Goal: Entertainment & Leisure: Browse casually

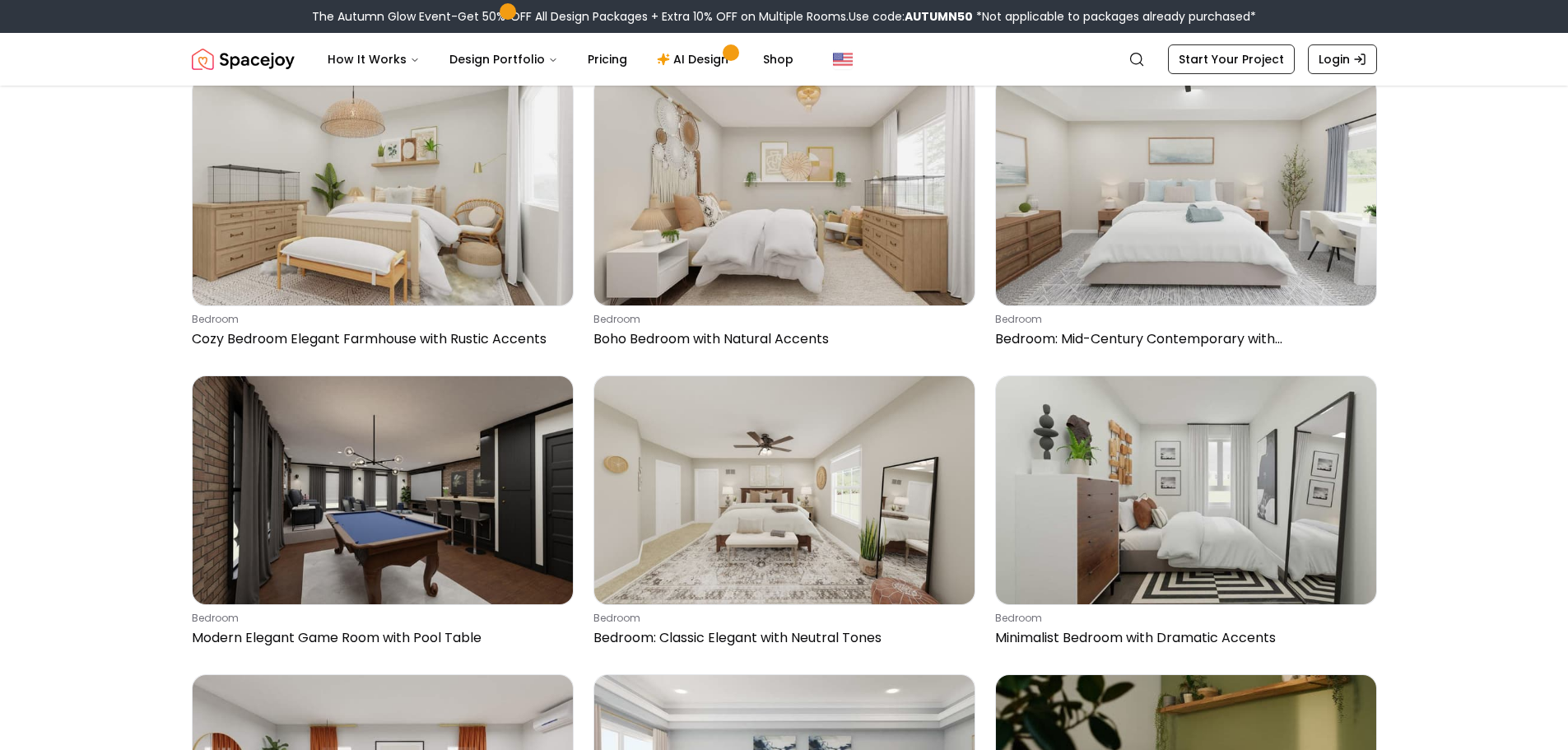
scroll to position [2247, 0]
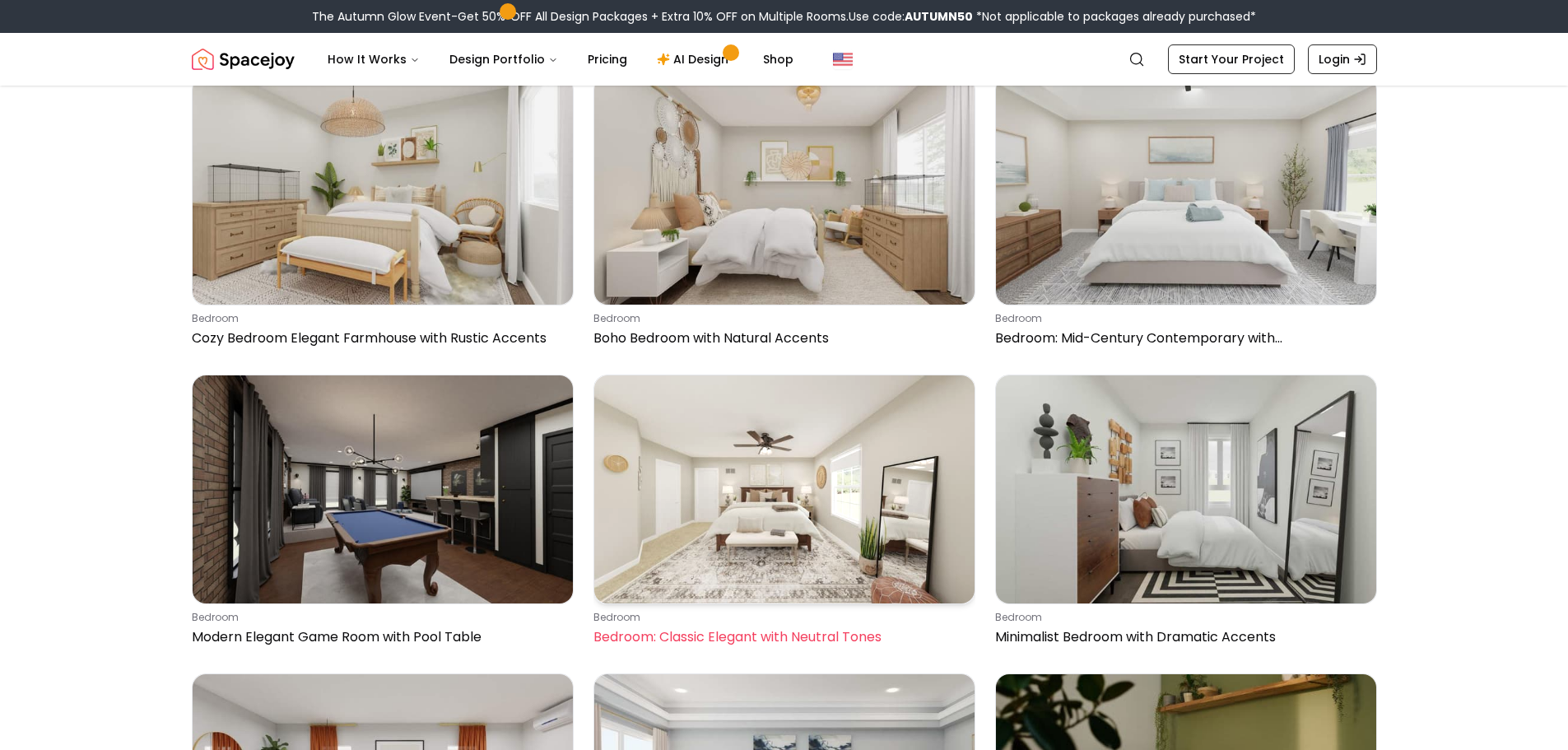
click at [805, 511] on img at bounding box center [784, 489] width 381 height 228
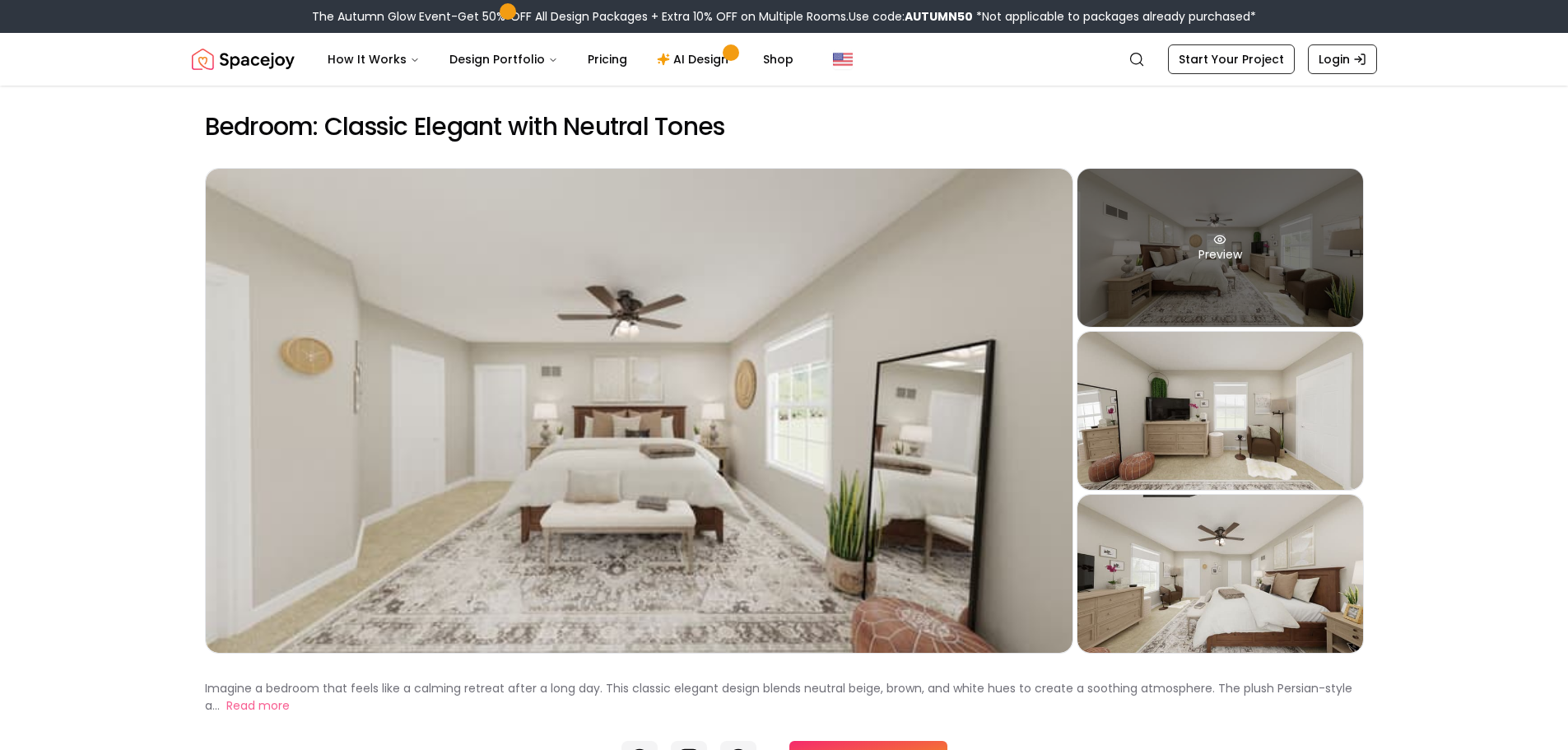
click at [1096, 259] on div "Preview" at bounding box center [1220, 248] width 285 height 158
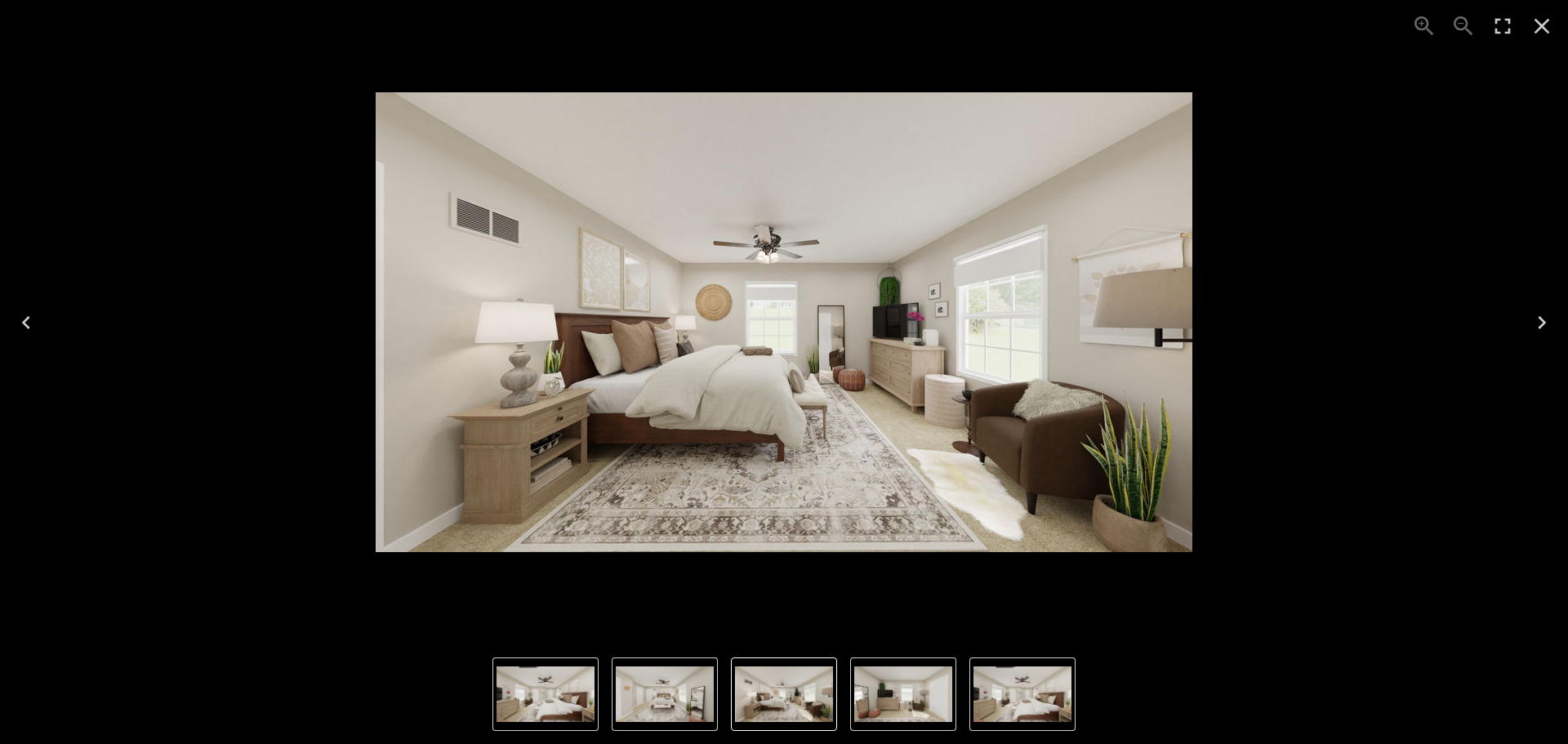
click at [1532, 315] on icon "Next" at bounding box center [1542, 322] width 26 height 26
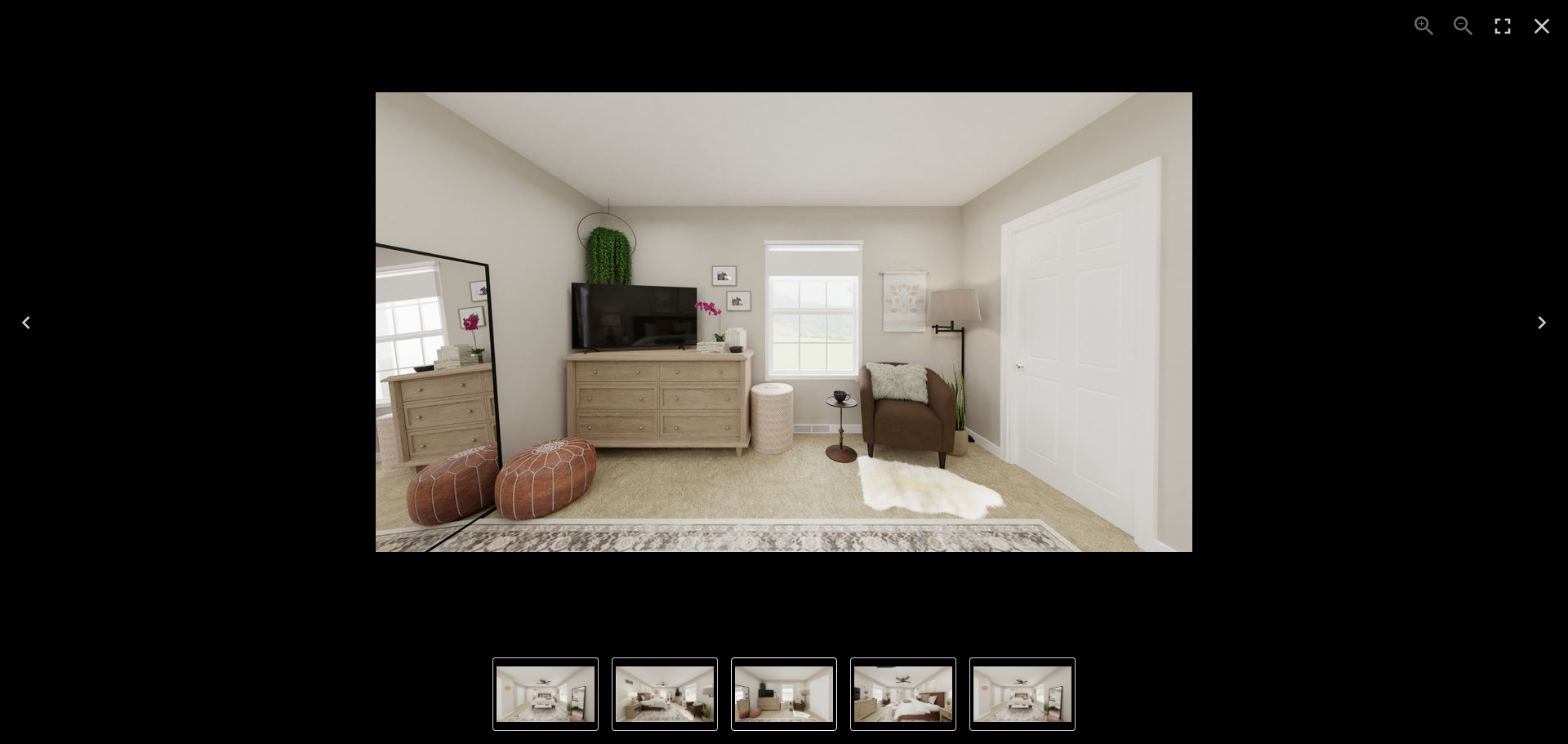
click at [1532, 315] on icon "Next" at bounding box center [1542, 322] width 26 height 26
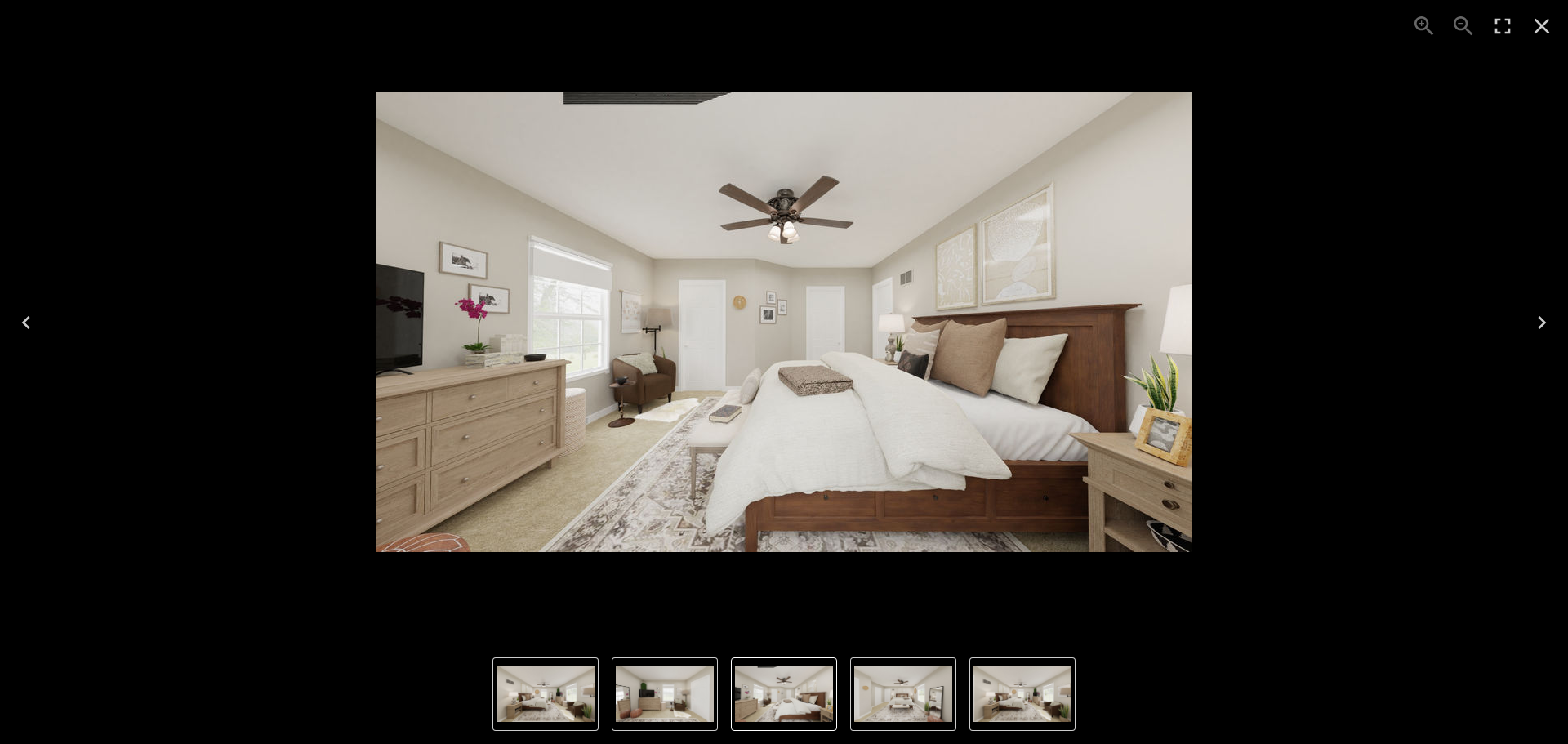
click at [1532, 315] on icon "Next" at bounding box center [1542, 322] width 26 height 26
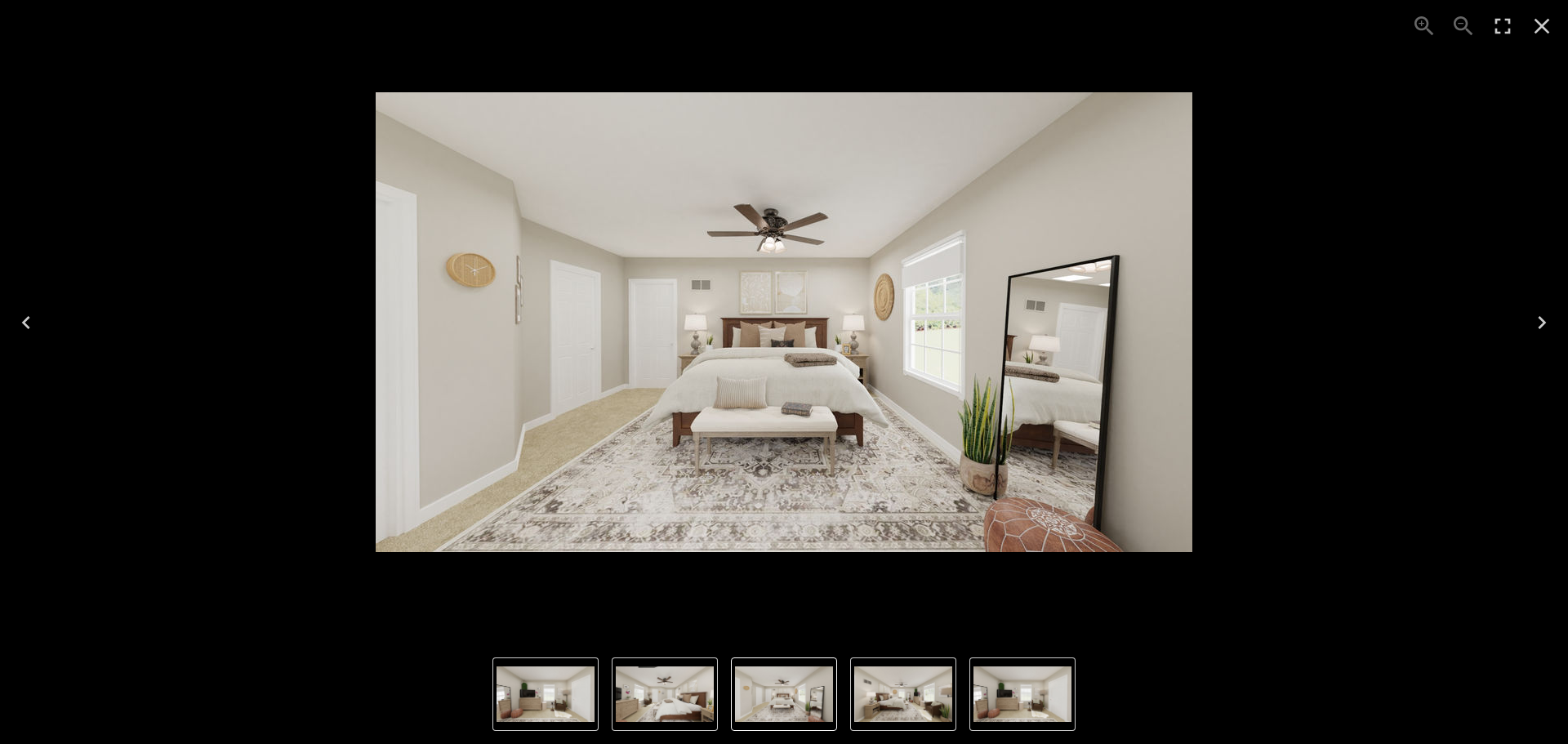
click at [1532, 315] on icon "Next" at bounding box center [1542, 322] width 26 height 26
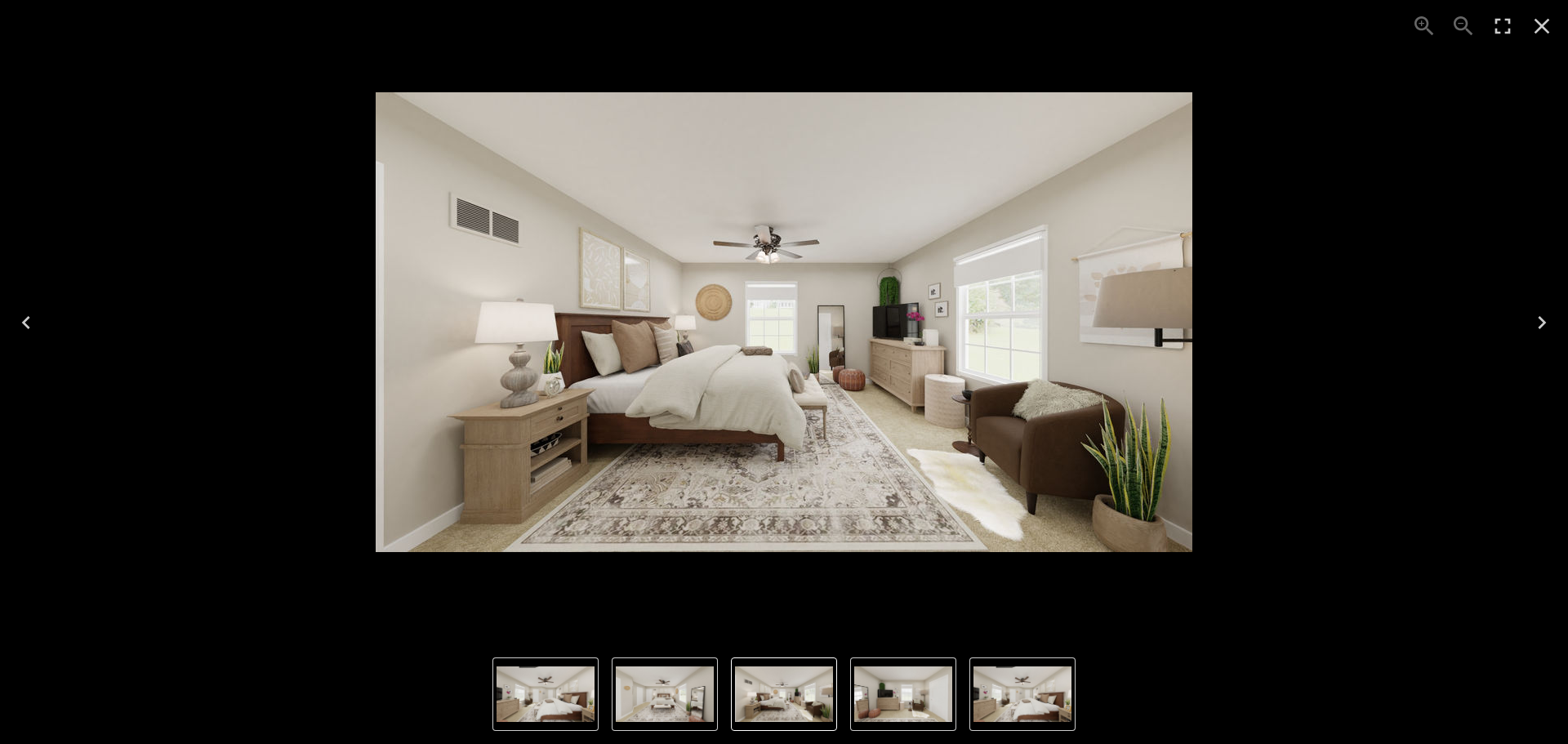
click at [1540, 38] on icon "Close" at bounding box center [1542, 26] width 26 height 26
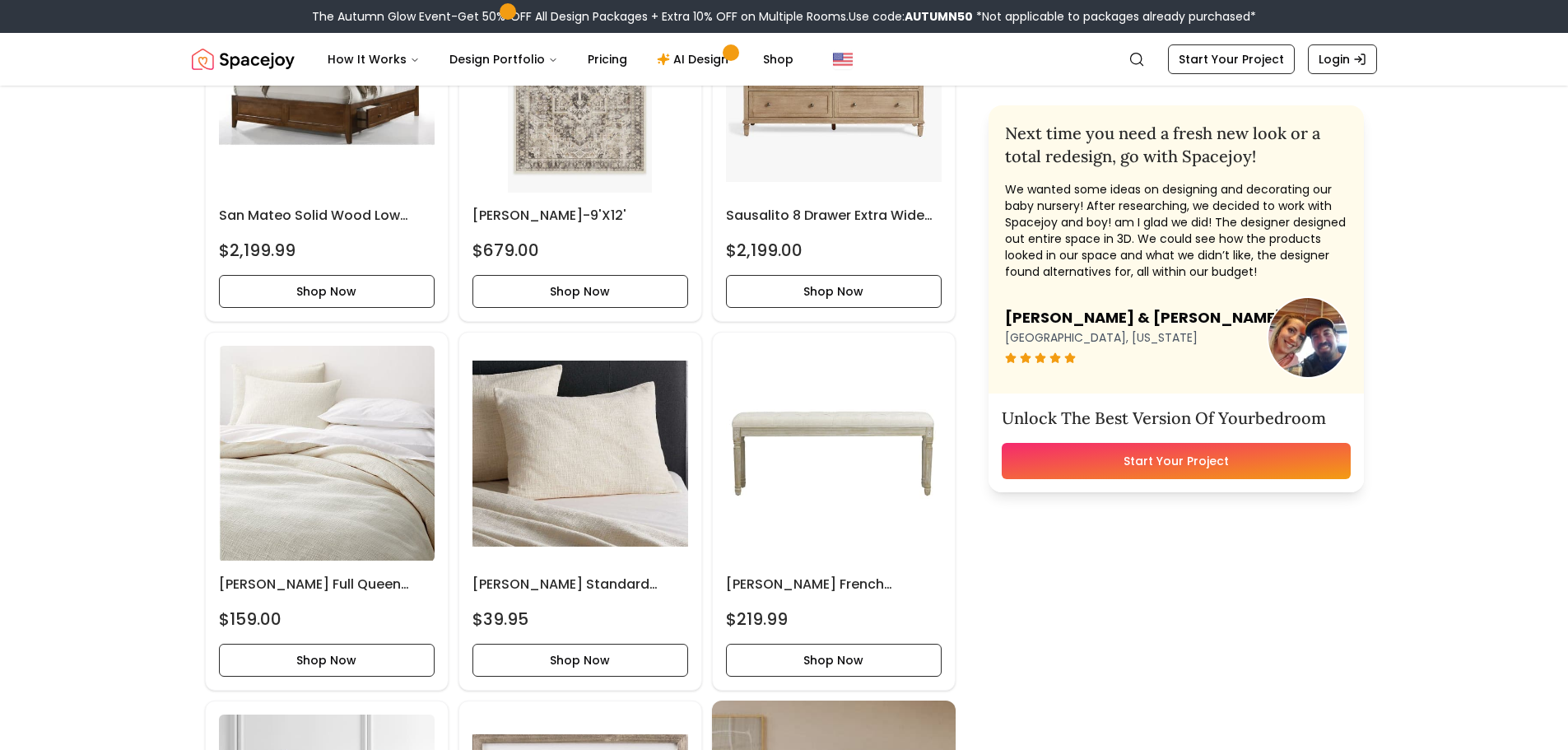
scroll to position [933, 0]
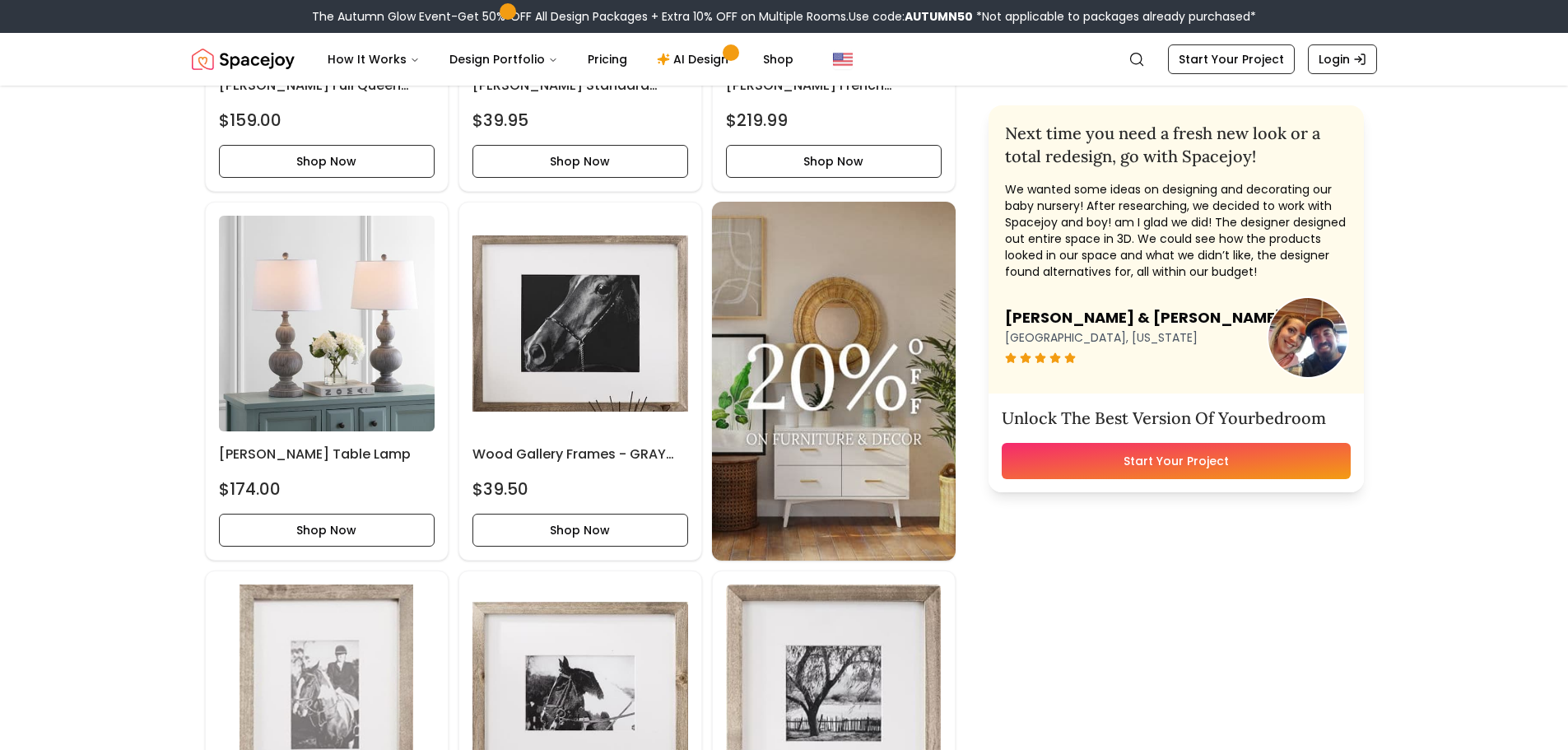
scroll to position [1437, 0]
